Goal: Find contact information: Find contact information

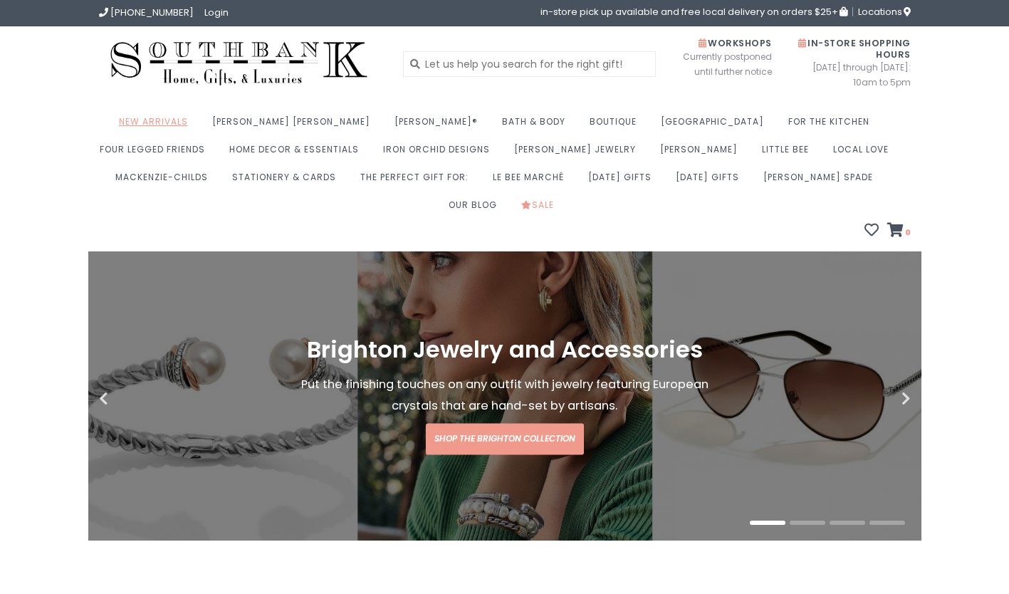
click at [182, 130] on link "New Arrivals" at bounding box center [157, 126] width 76 height 28
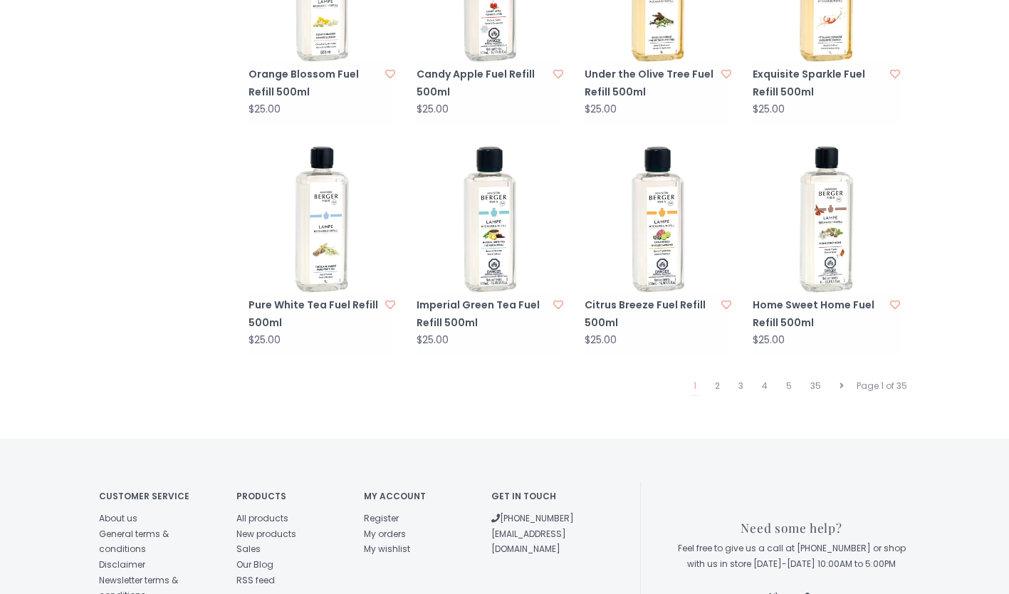
scroll to position [1501, 0]
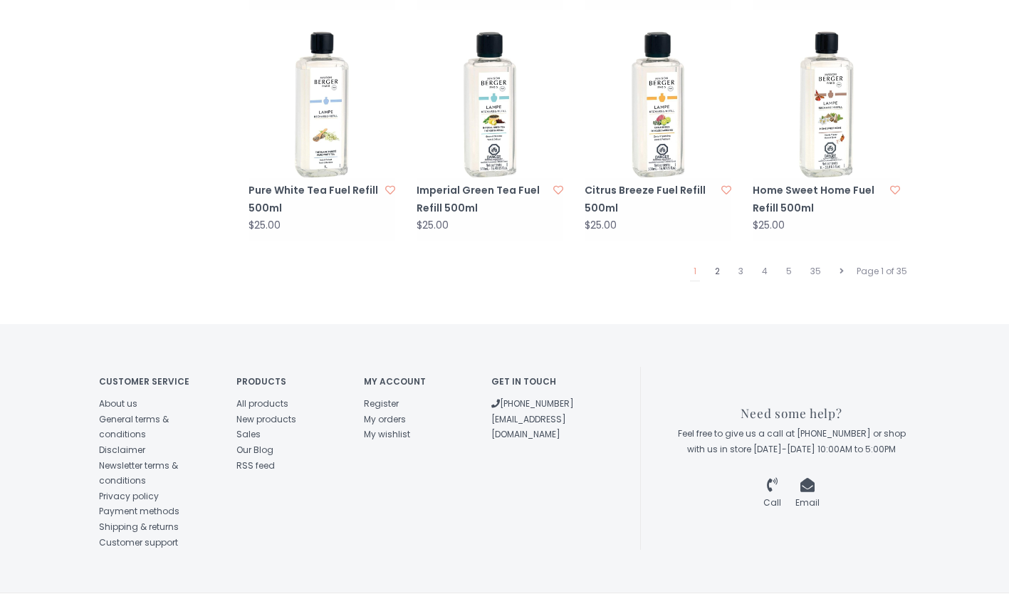
click at [720, 262] on link "2" at bounding box center [717, 271] width 12 height 19
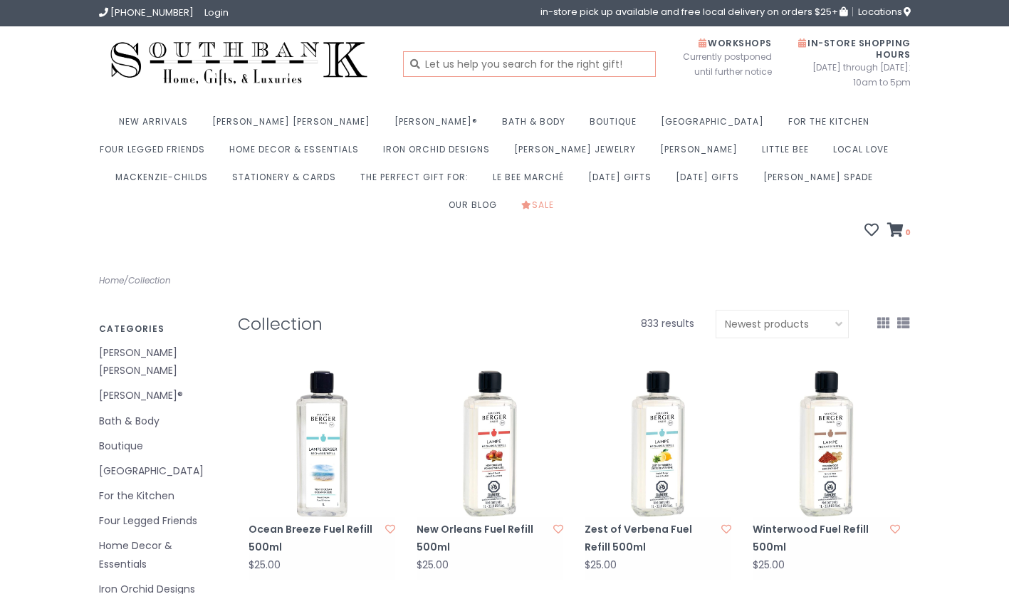
click at [526, 65] on input "text" at bounding box center [529, 64] width 253 height 26
type input "candles"
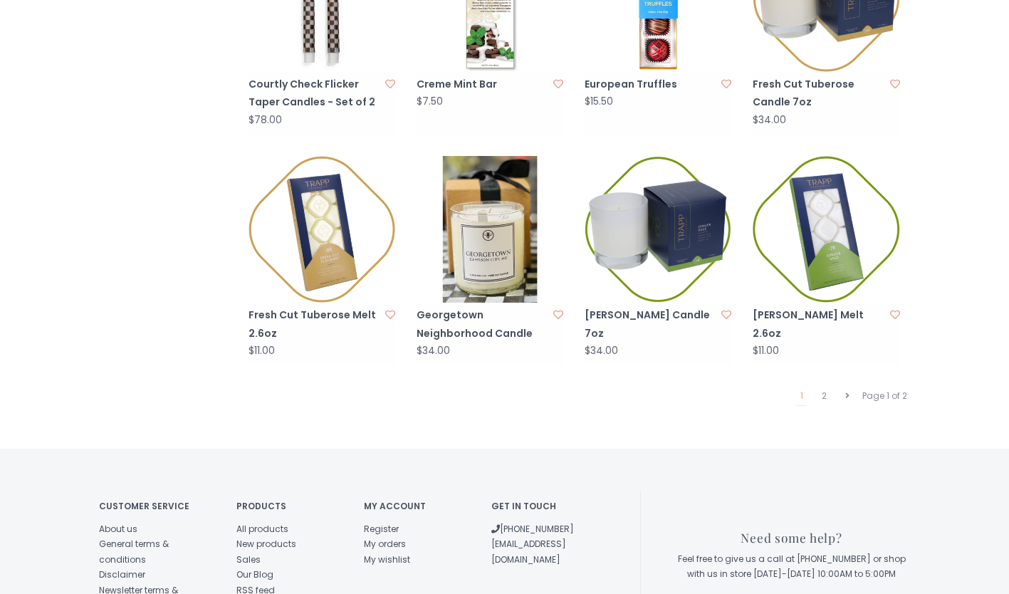
scroll to position [1370, 0]
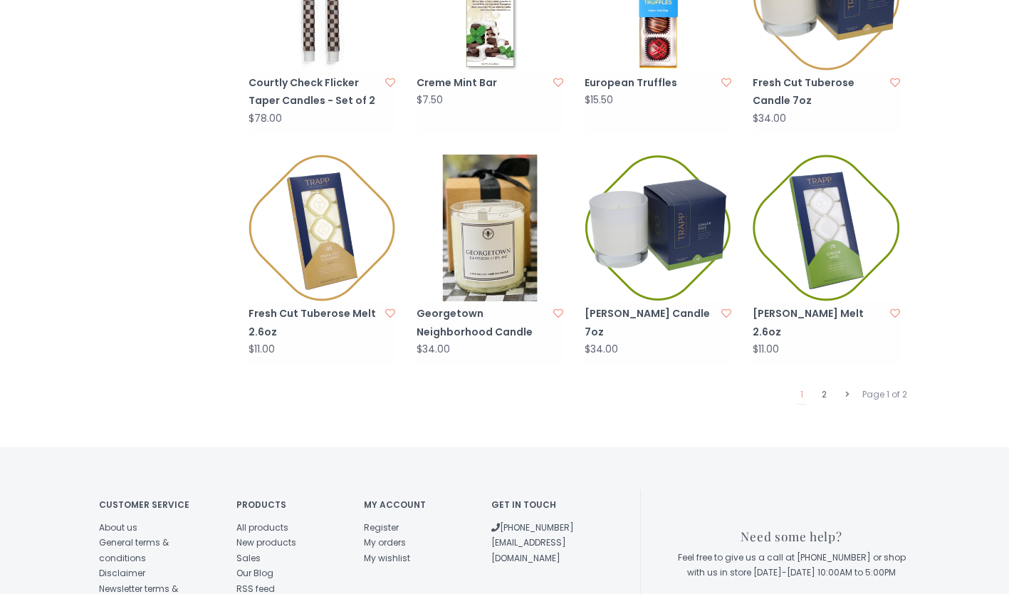
click at [824, 385] on link "2" at bounding box center [824, 394] width 12 height 19
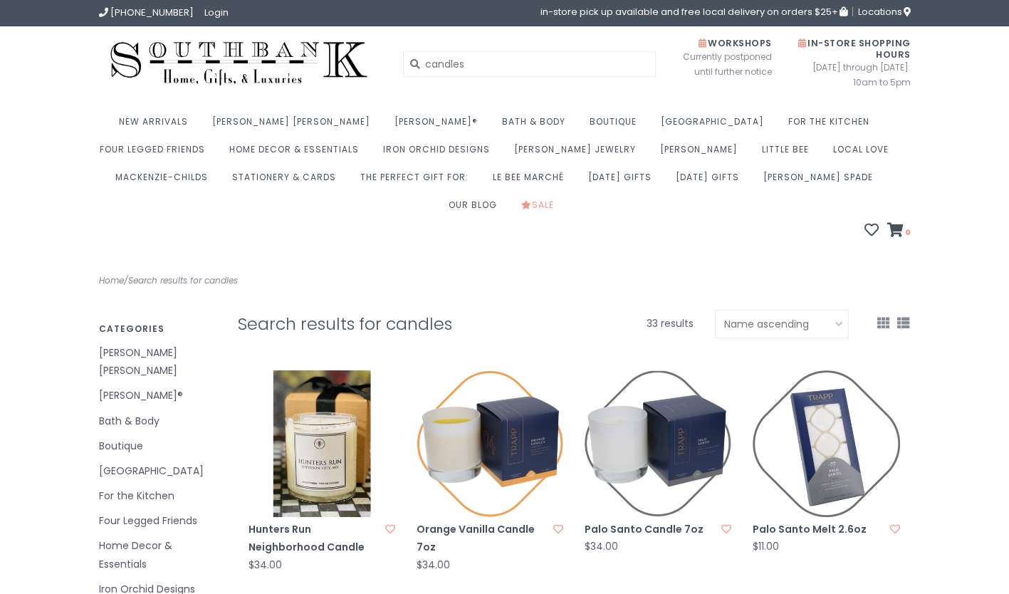
click at [824, 310] on select "Most viewed Newest products Lowest price Highest price Name ascending Name desc…" at bounding box center [782, 324] width 134 height 28
select select "newest"
click at [715, 310] on select "Most viewed Newest products Lowest price Highest price Name ascending Name desc…" at bounding box center [782, 324] width 134 height 28
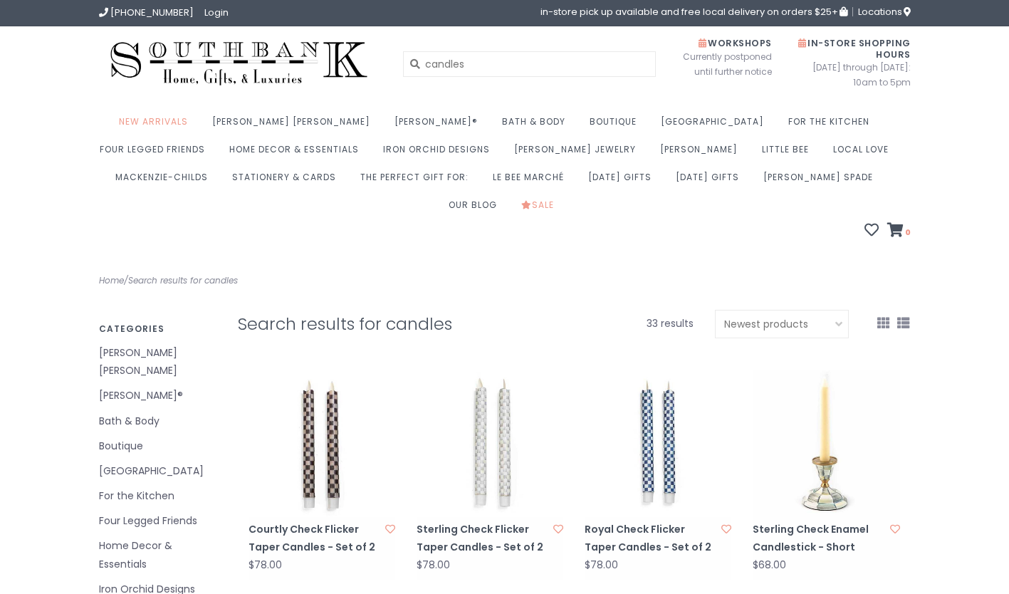
click at [831, 310] on select "Most viewed Newest products Lowest price Highest price Name ascending Name desc…" at bounding box center [782, 324] width 134 height 28
select select "popular"
click at [715, 310] on select "Most viewed Newest products Lowest price Highest price Name ascending Name desc…" at bounding box center [782, 324] width 134 height 28
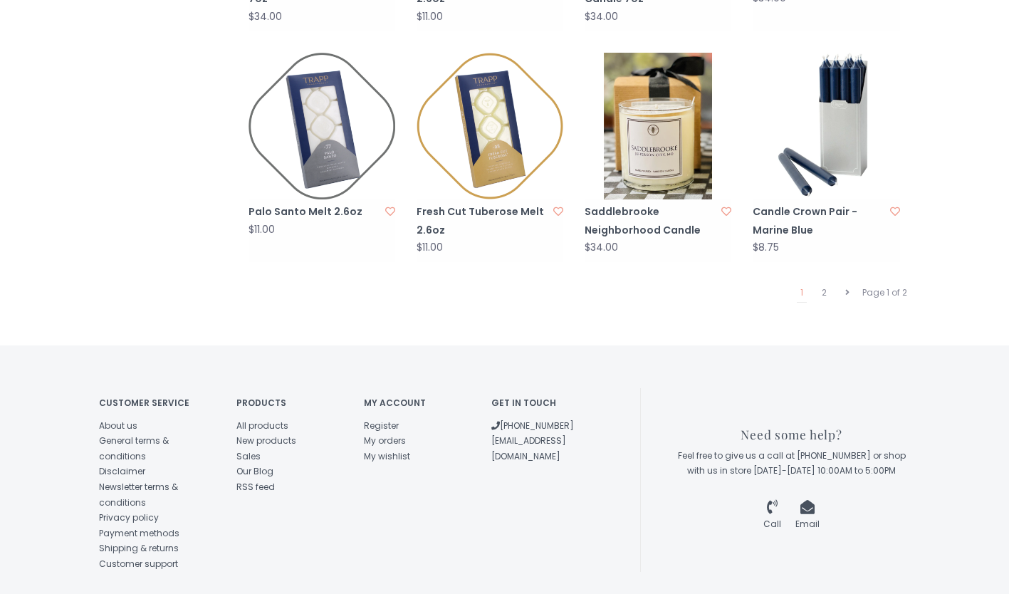
scroll to position [1471, 0]
click at [824, 283] on link "2" at bounding box center [824, 292] width 12 height 19
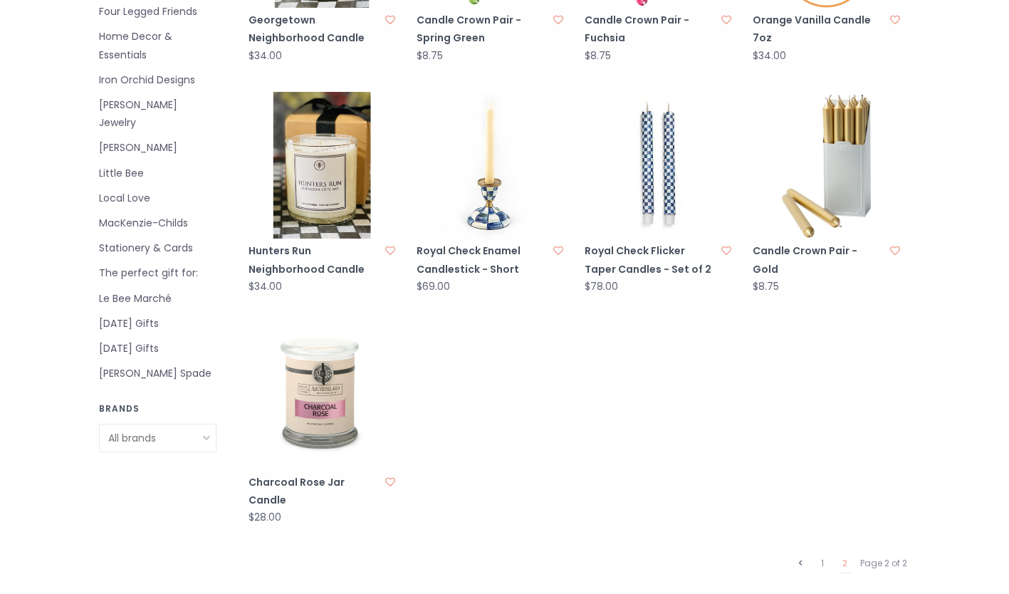
scroll to position [516, 0]
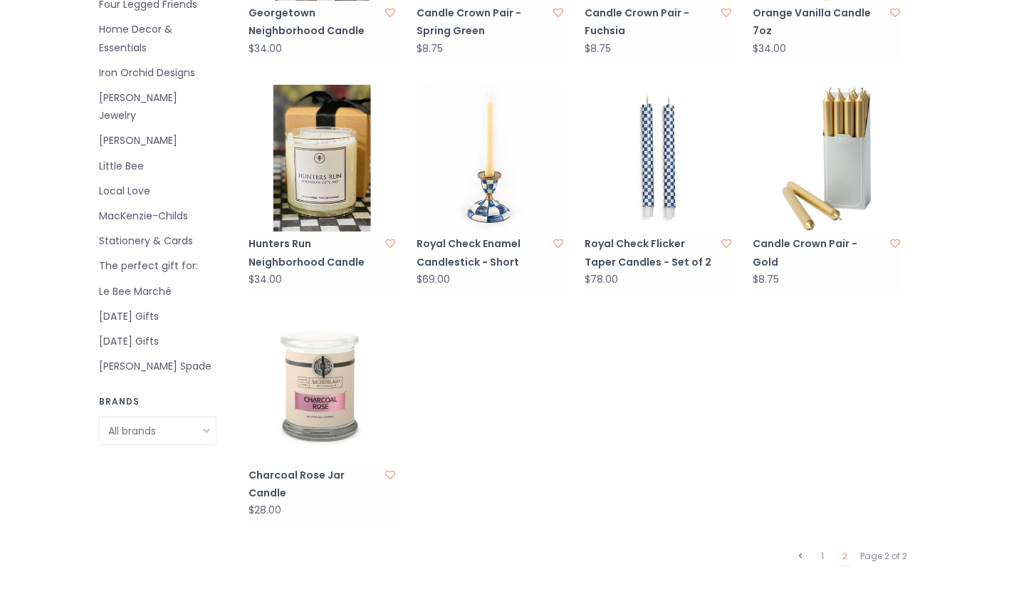
click at [131, 207] on link "MacKenzie-Childs" at bounding box center [157, 216] width 117 height 18
click at [105, 182] on link "Local Love" at bounding box center [157, 191] width 117 height 18
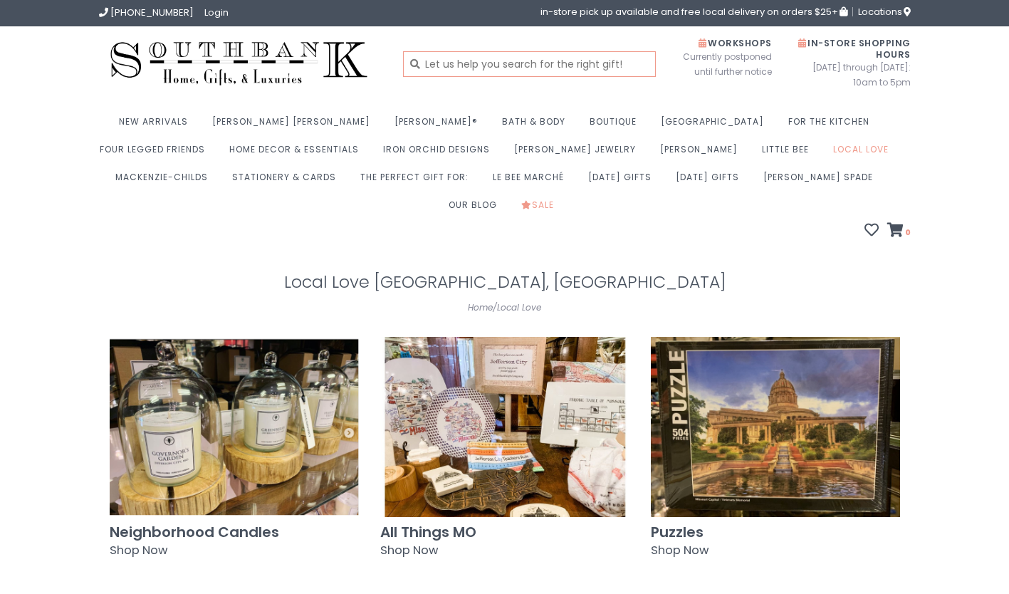
click at [603, 65] on input "text" at bounding box center [529, 64] width 253 height 26
type input "seasonal candle"
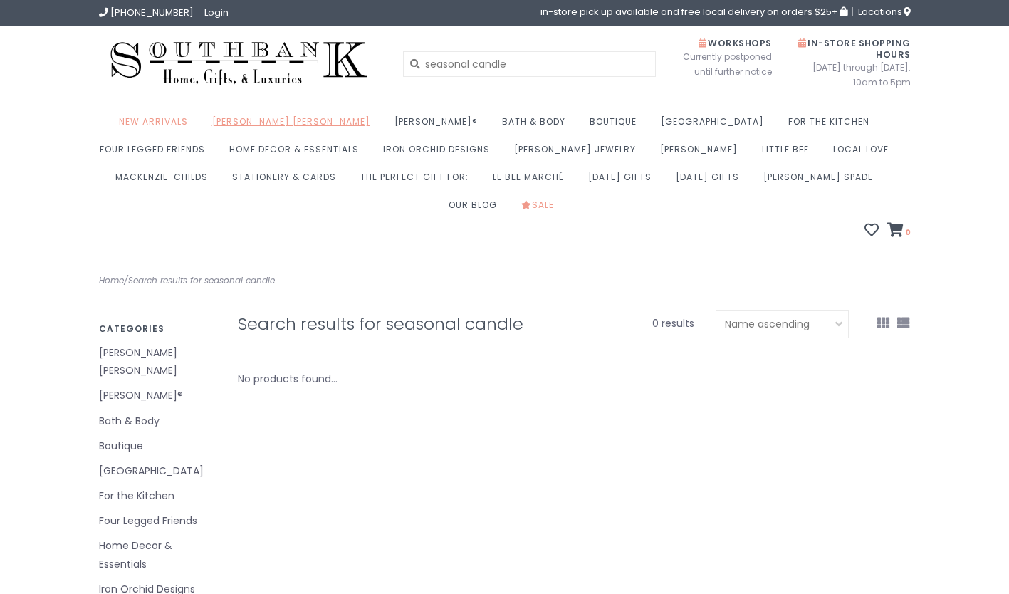
click at [266, 125] on link "[PERSON_NAME] [PERSON_NAME]" at bounding box center [294, 126] width 165 height 28
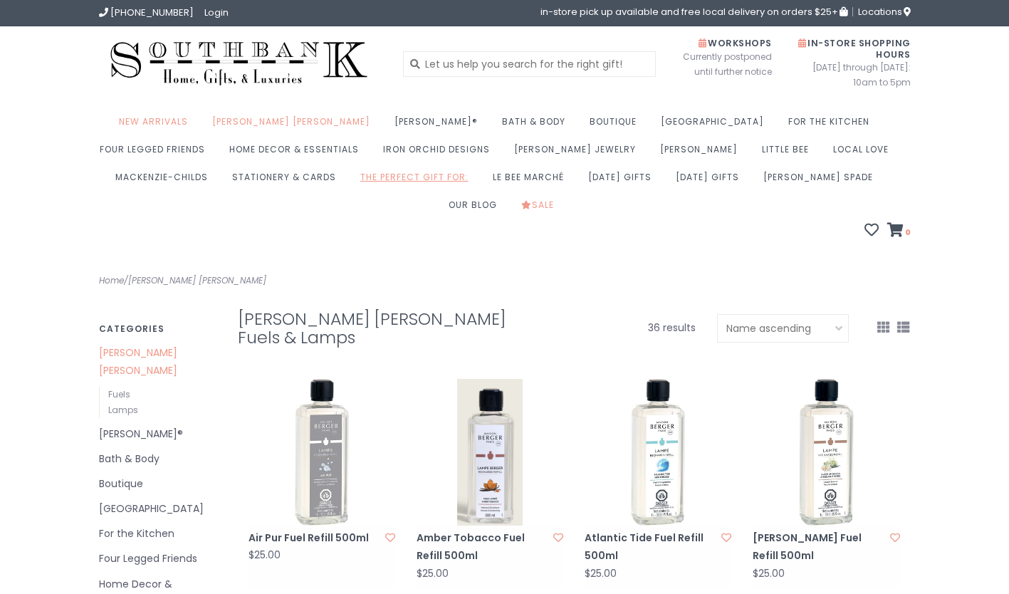
click at [360, 185] on link "The perfect gift for:" at bounding box center [417, 181] width 115 height 28
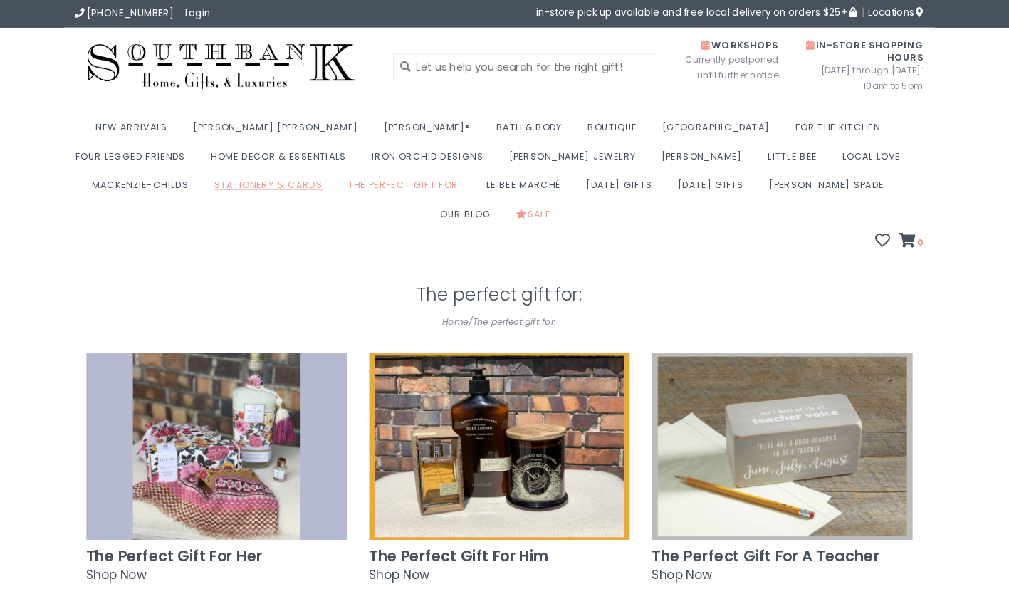
click at [232, 182] on link "Stationery & Cards" at bounding box center [287, 181] width 111 height 28
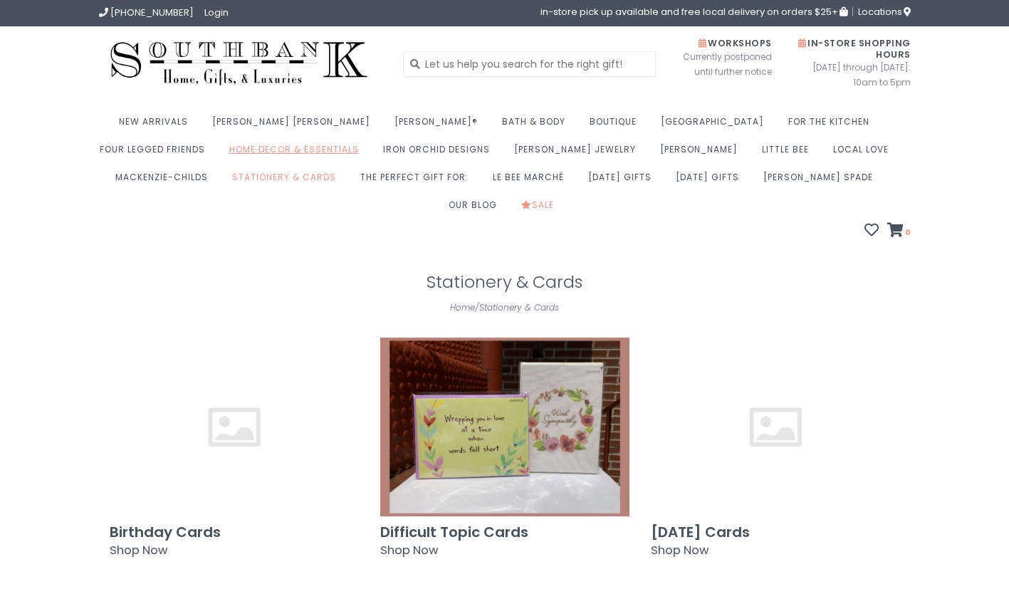
click at [229, 159] on link "Home Decor & Essentials" at bounding box center [297, 154] width 137 height 28
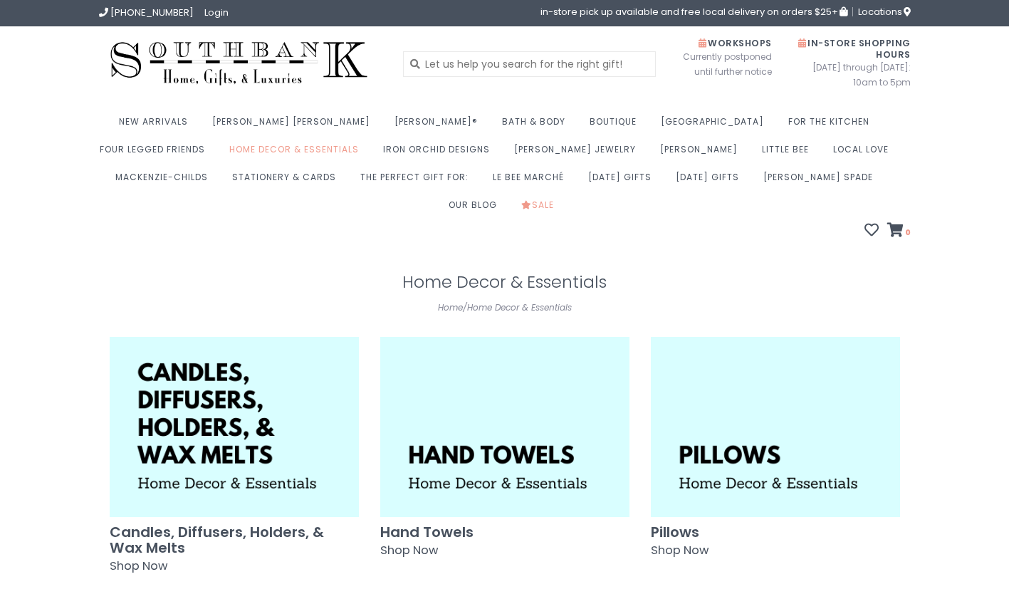
click at [182, 377] on img at bounding box center [234, 427] width 249 height 180
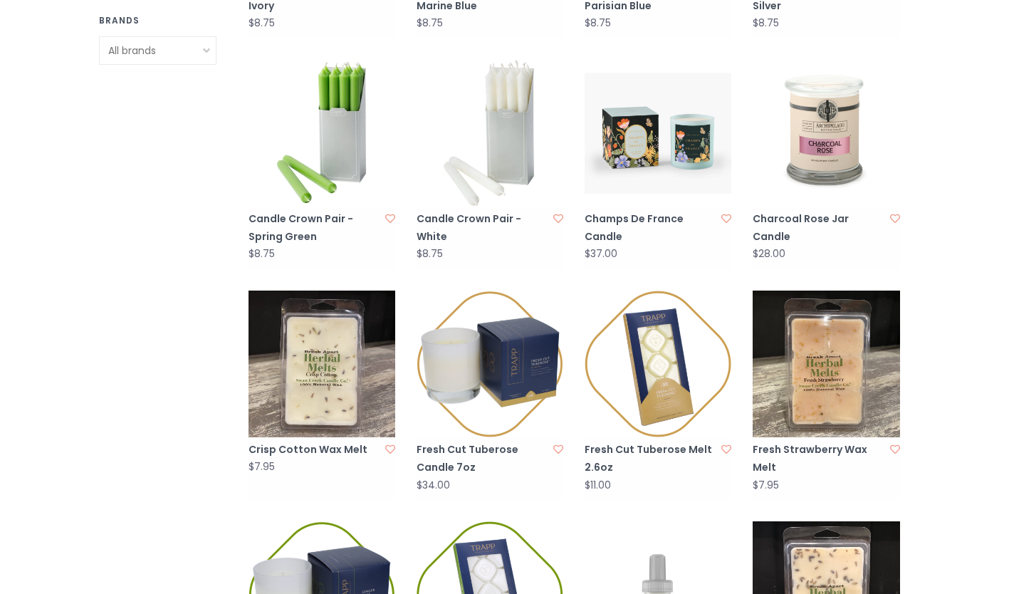
scroll to position [1510, 0]
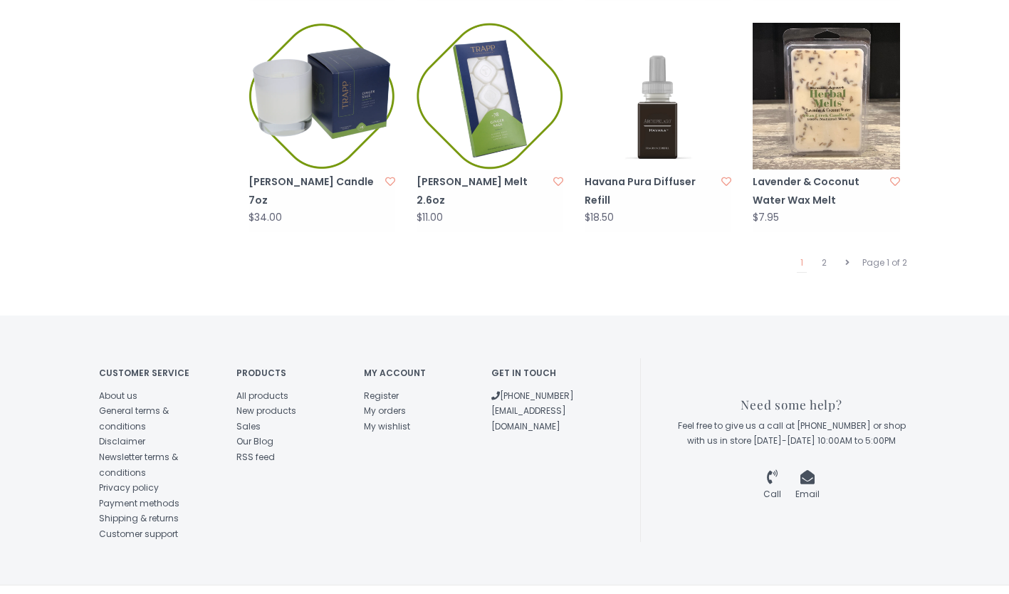
click at [863, 88] on img at bounding box center [825, 96] width 147 height 147
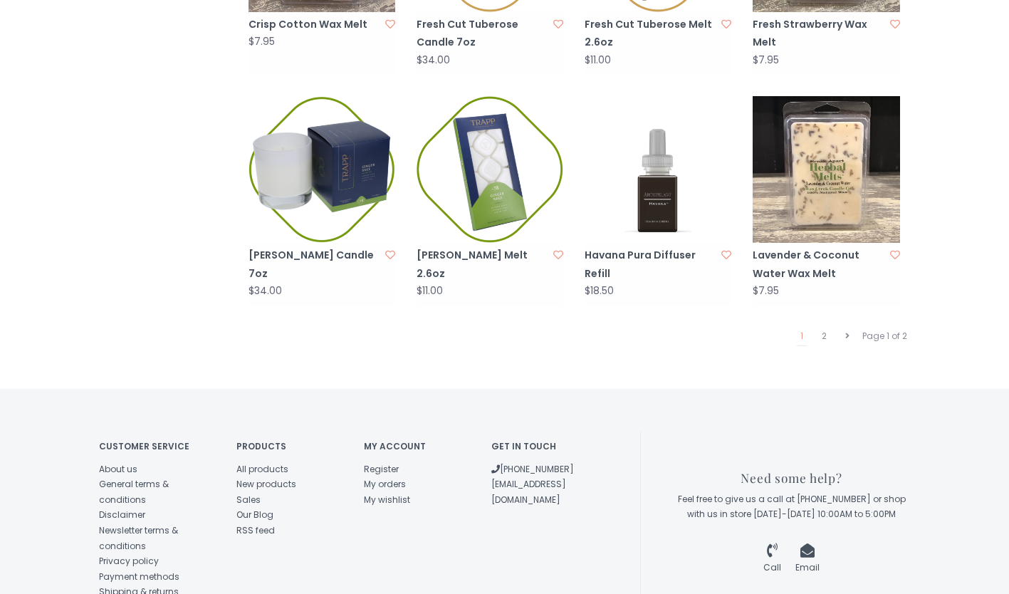
scroll to position [1375, 0]
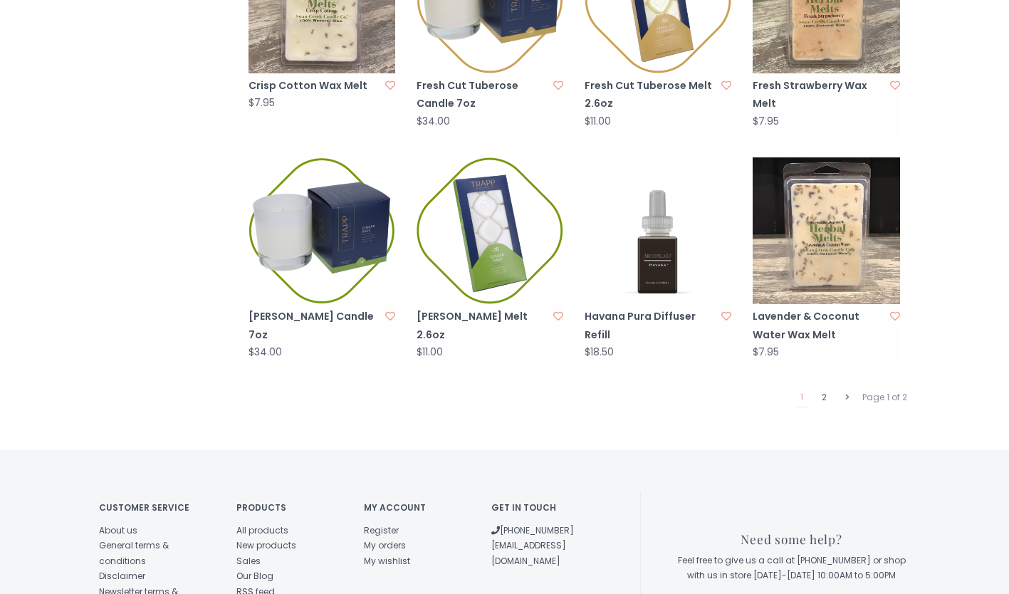
click at [824, 388] on link "2" at bounding box center [824, 397] width 12 height 19
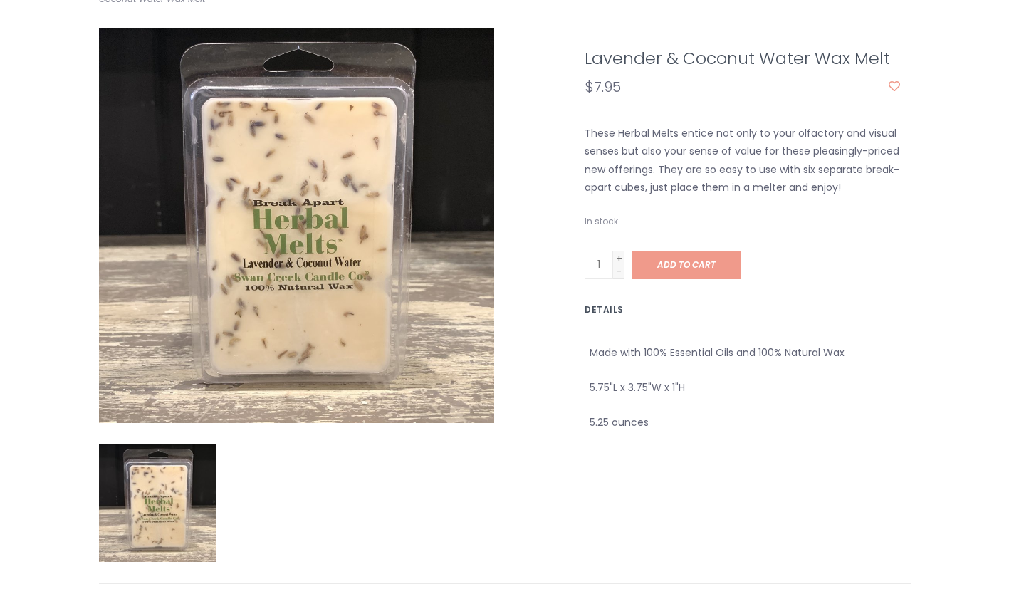
scroll to position [508, 0]
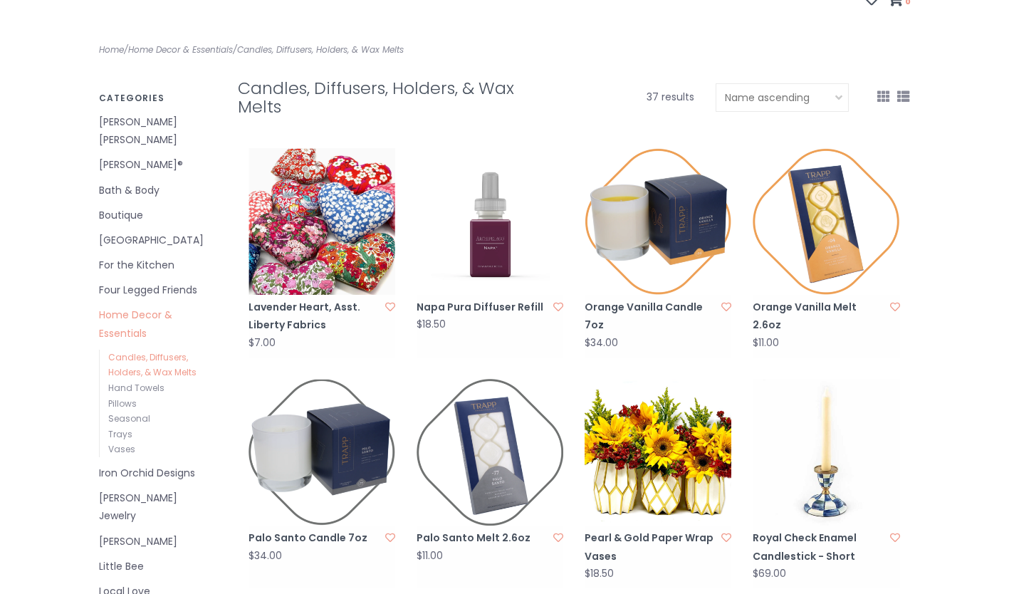
scroll to position [229, 0]
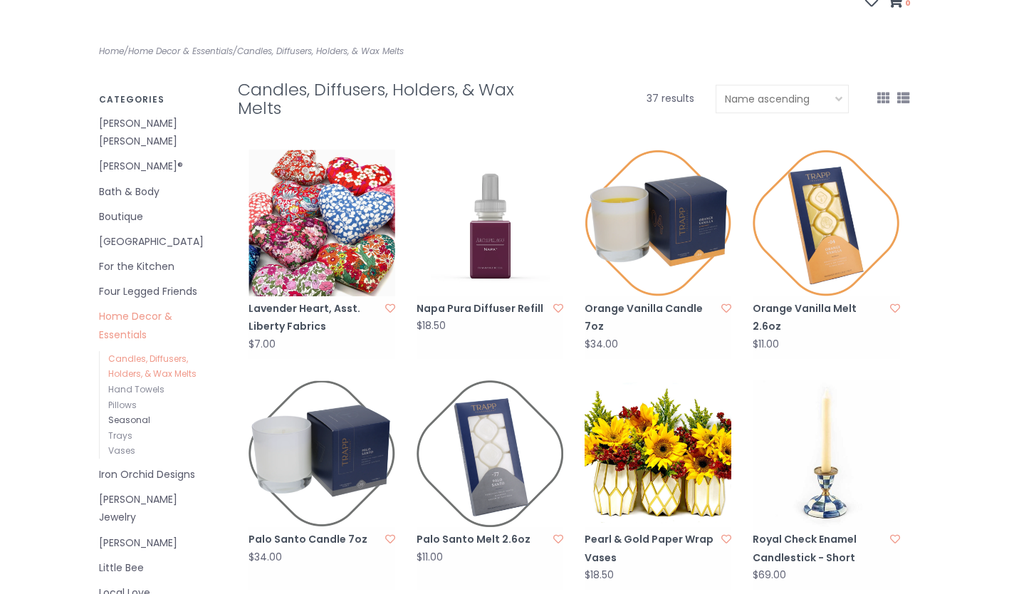
click at [130, 414] on link "Seasonal" at bounding box center [129, 420] width 42 height 12
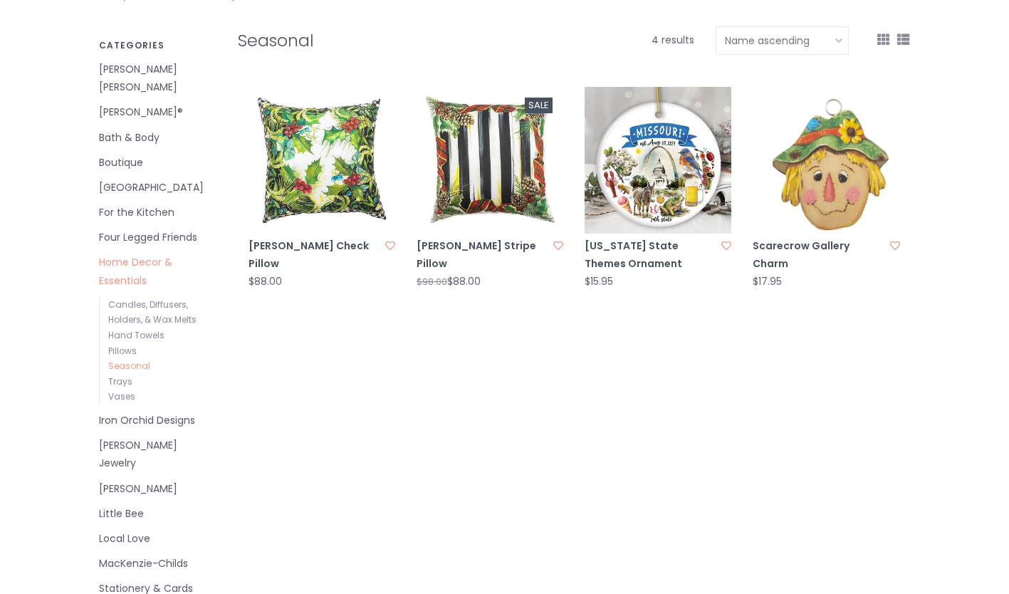
scroll to position [283, 0]
click at [127, 390] on link "Vases" at bounding box center [121, 396] width 27 height 12
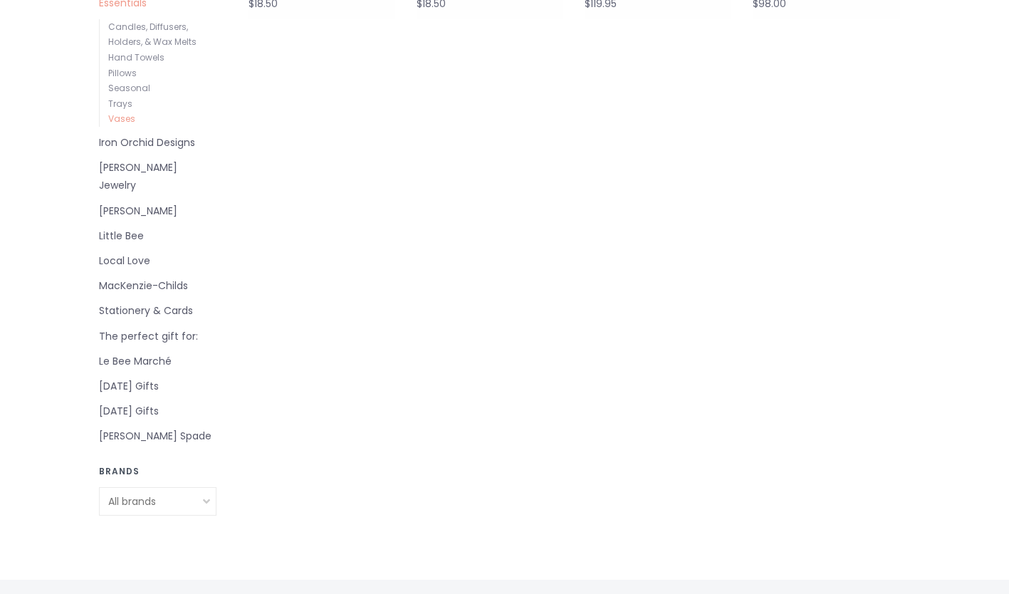
scroll to position [789, 0]
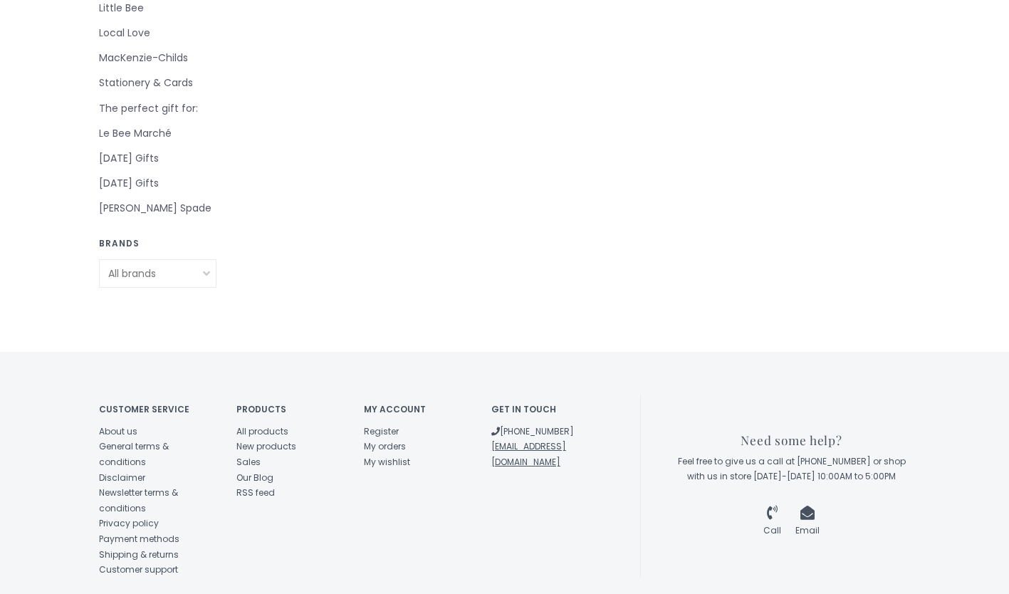
click at [566, 440] on link "[EMAIL_ADDRESS][DOMAIN_NAME]" at bounding box center [528, 454] width 75 height 28
drag, startPoint x: 592, startPoint y: 388, endPoint x: 503, endPoint y: 389, distance: 89.0
click at [503, 438] on li "[EMAIL_ADDRESS][DOMAIN_NAME]" at bounding box center [544, 453] width 106 height 31
click at [503, 440] on link "[EMAIL_ADDRESS][DOMAIN_NAME]" at bounding box center [528, 454] width 75 height 28
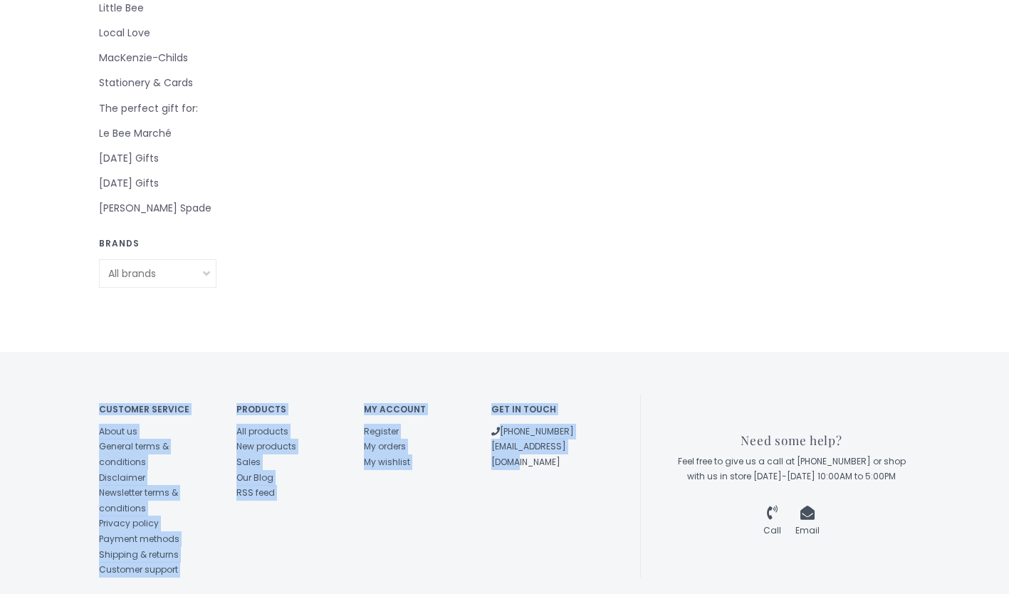
click at [594, 394] on div "Customer service About us General terms & conditions Disclaimer Newsletter term…" at bounding box center [369, 485] width 541 height 183
click at [594, 438] on li "[EMAIL_ADDRESS][DOMAIN_NAME]" at bounding box center [544, 453] width 106 height 31
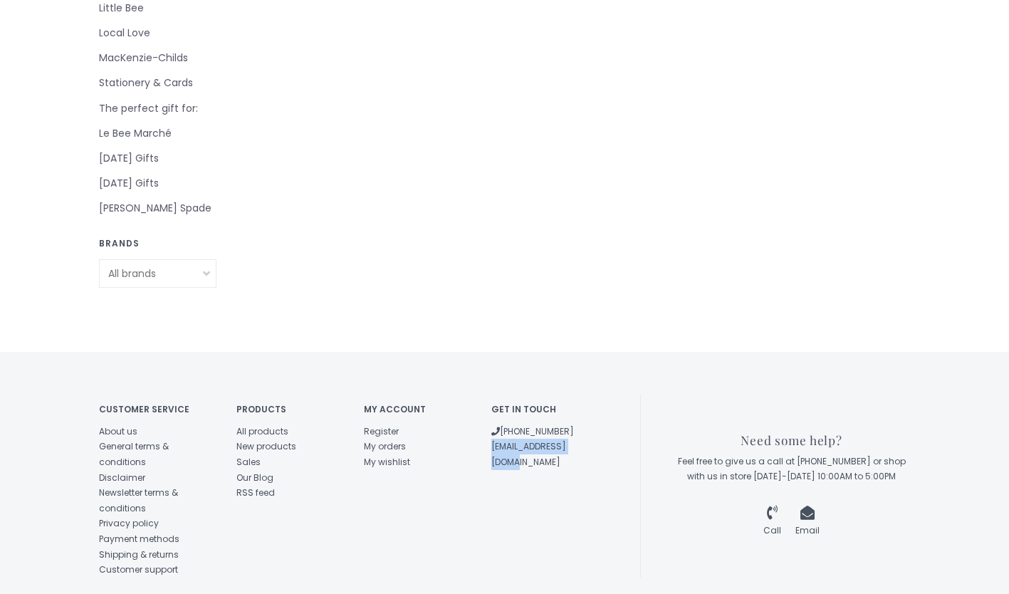
drag, startPoint x: 592, startPoint y: 379, endPoint x: 490, endPoint y: 377, distance: 101.8
click at [490, 394] on div "Get in touch [PHONE_NUMBER] [EMAIL_ADDRESS][DOMAIN_NAME]" at bounding box center [543, 431] width 127 height 75
copy link "[EMAIL_ADDRESS][DOMAIN_NAME]"
